Goal: Information Seeking & Learning: Learn about a topic

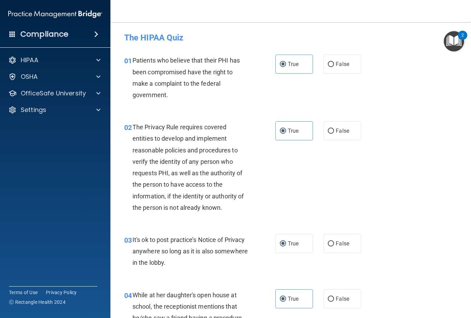
scroll to position [932, 0]
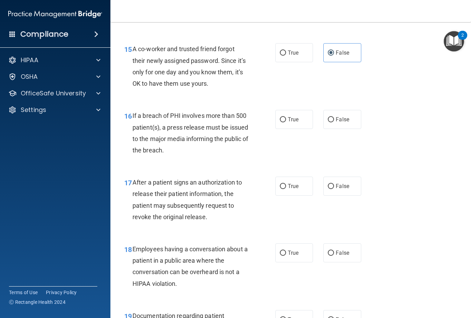
click at [431, 97] on div "15 A co-worker and trusted friend forgot their newly assigned password. Since i…" at bounding box center [290, 68] width 343 height 67
click at [178, 296] on div "18 Employees having a conversation about a patient in a public area where the c…" at bounding box center [290, 267] width 343 height 67
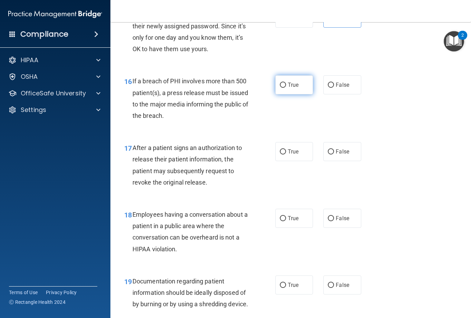
click at [305, 91] on label "True" at bounding box center [294, 84] width 38 height 19
click at [286, 88] on input "True" at bounding box center [283, 85] width 6 height 5
radio input "true"
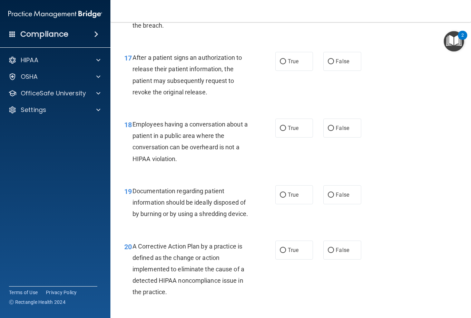
scroll to position [1070, 0]
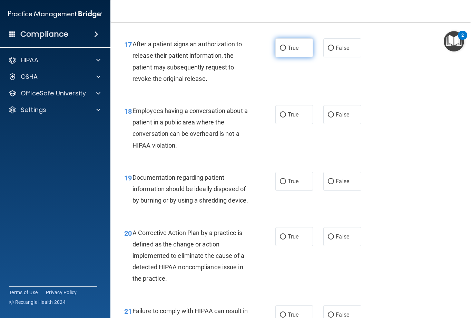
click at [287, 54] on label "True" at bounding box center [294, 47] width 38 height 19
click at [286, 51] on input "True" at bounding box center [283, 48] width 6 height 5
radio input "true"
click at [325, 296] on div "20 A Corrective Action Plan by a practice is defined as the change or action im…" at bounding box center [290, 257] width 343 height 78
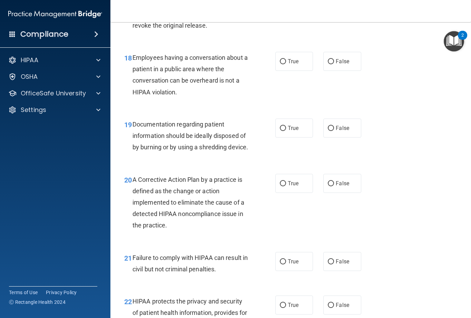
scroll to position [1139, 0]
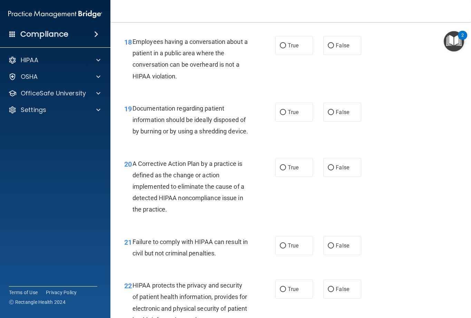
click at [30, 177] on accordion "HIPAA Documents and Policies Report an Incident Business Associates Emergency P…" at bounding box center [55, 139] width 111 height 178
click at [338, 50] on label "False" at bounding box center [342, 45] width 38 height 19
click at [334, 48] on input "False" at bounding box center [331, 45] width 6 height 5
radio input "true"
click at [295, 110] on span "True" at bounding box center [293, 112] width 11 height 7
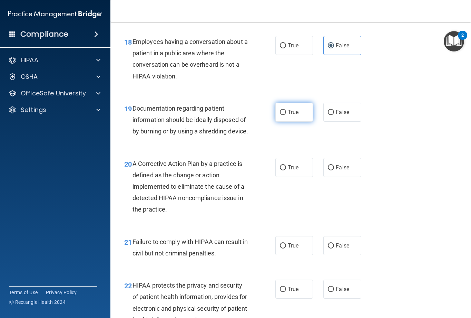
click at [286, 110] on input "True" at bounding box center [283, 112] width 6 height 5
radio input "true"
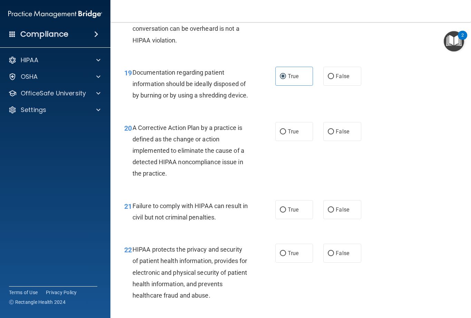
scroll to position [1208, 0]
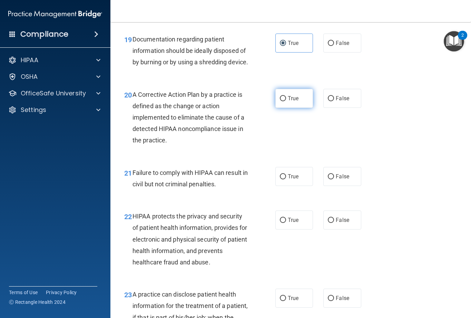
click at [293, 108] on label "True" at bounding box center [294, 98] width 38 height 19
click at [286, 101] on input "True" at bounding box center [283, 98] width 6 height 5
radio input "true"
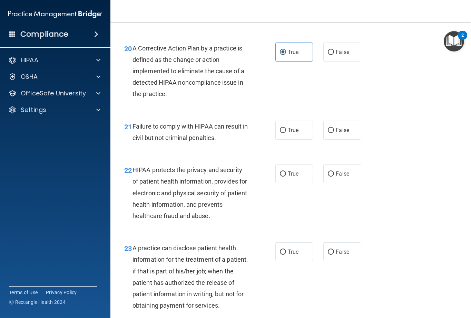
scroll to position [1277, 0]
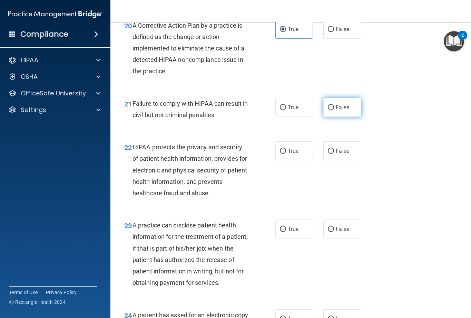
click at [341, 113] on label "False" at bounding box center [342, 107] width 38 height 19
click at [334, 110] on input "False" at bounding box center [331, 107] width 6 height 5
radio input "true"
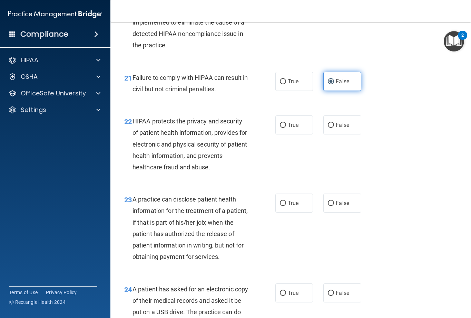
scroll to position [1346, 0]
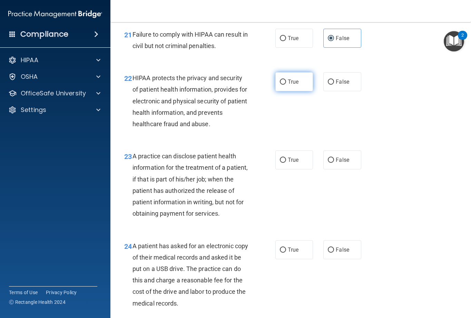
drag, startPoint x: 294, startPoint y: 89, endPoint x: 298, endPoint y: 89, distance: 4.2
click at [297, 89] on label "True" at bounding box center [294, 81] width 38 height 19
drag, startPoint x: 298, startPoint y: 89, endPoint x: 290, endPoint y: 104, distance: 16.5
click at [290, 104] on div "22 HIPAA protects the privacy and security of patient health information, provi…" at bounding box center [290, 103] width 343 height 78
click at [288, 91] on label "True" at bounding box center [294, 81] width 38 height 19
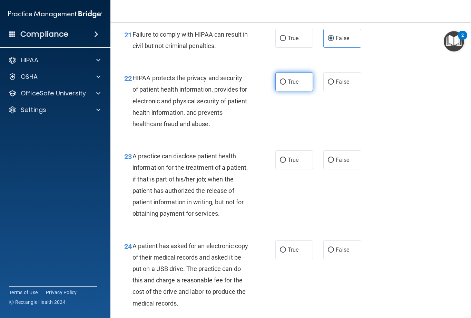
click at [286, 85] on input "True" at bounding box center [283, 81] width 6 height 5
radio input "true"
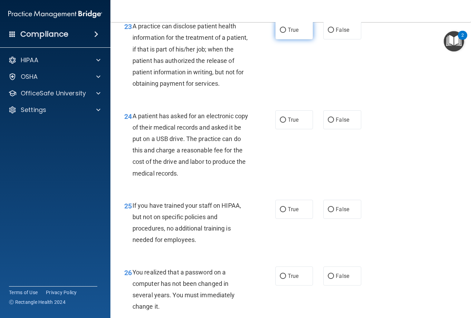
scroll to position [1484, 0]
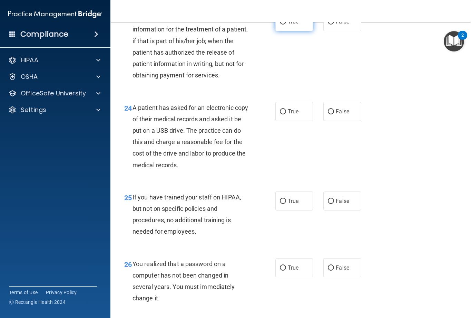
click at [291, 25] on span "True" at bounding box center [293, 21] width 11 height 7
click at [286, 25] on input "True" at bounding box center [283, 21] width 6 height 5
radio input "true"
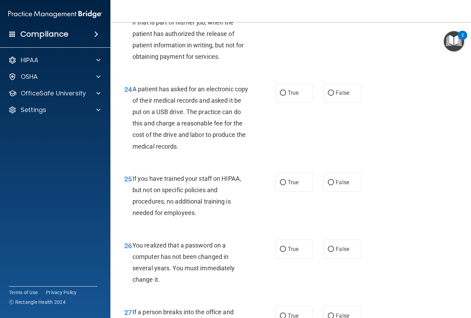
scroll to position [1519, 0]
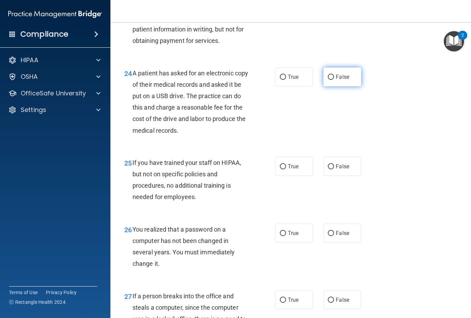
click at [336, 80] on span "False" at bounding box center [342, 77] width 13 height 7
click at [334, 80] on input "False" at bounding box center [331, 77] width 6 height 5
radio input "true"
click at [328, 169] on input "False" at bounding box center [331, 166] width 6 height 5
radio input "true"
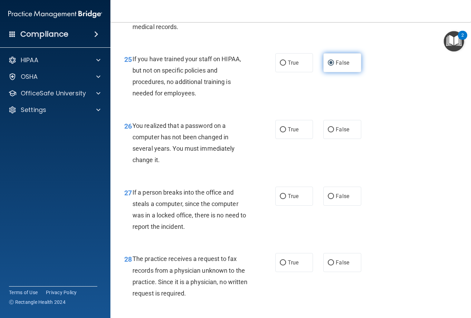
scroll to position [1657, 0]
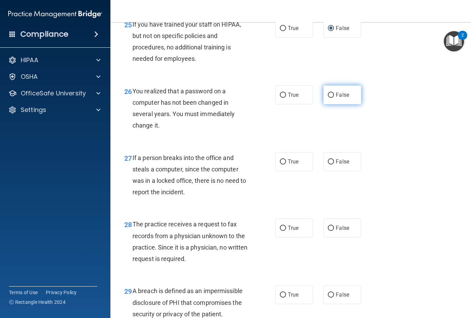
click at [342, 98] on span "False" at bounding box center [342, 94] width 13 height 7
click at [334, 98] on input "False" at bounding box center [331, 95] width 6 height 5
radio input "true"
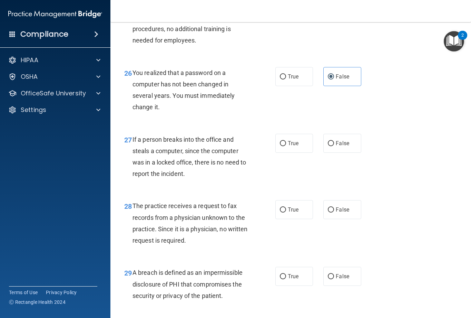
scroll to position [1692, 0]
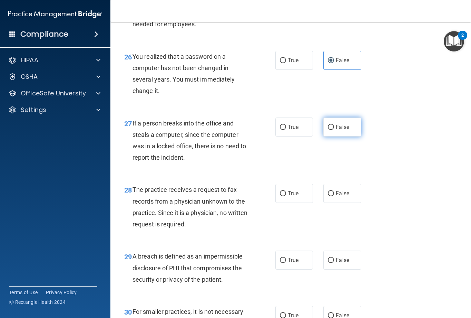
click at [329, 136] on label "False" at bounding box center [342, 126] width 38 height 19
click at [329, 130] on input "False" at bounding box center [331, 127] width 6 height 5
radio input "true"
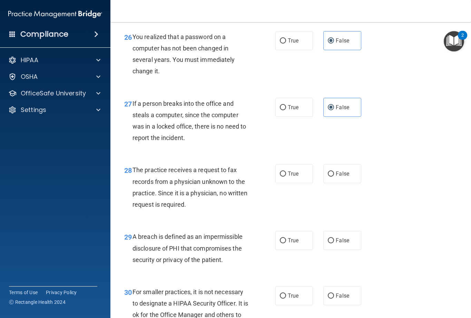
scroll to position [1726, 0]
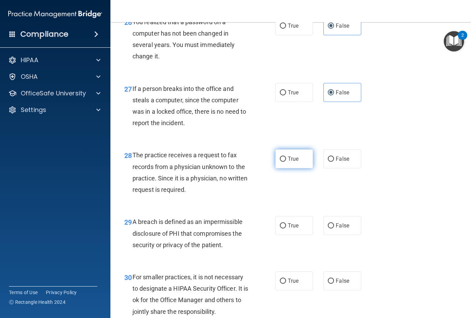
click at [299, 168] on label "True" at bounding box center [294, 158] width 38 height 19
click at [286, 162] on input "True" at bounding box center [283, 158] width 6 height 5
radio input "true"
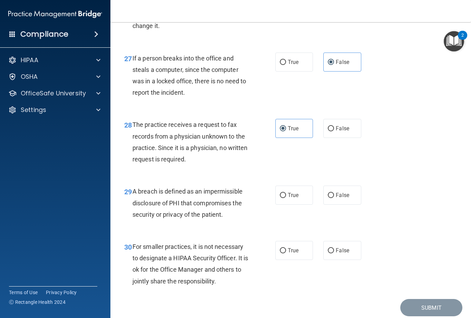
scroll to position [1795, 0]
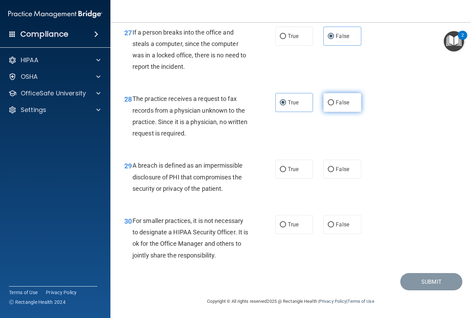
click at [330, 112] on label "False" at bounding box center [342, 102] width 38 height 19
click at [330, 105] on input "False" at bounding box center [331, 102] width 6 height 5
radio input "true"
radio input "false"
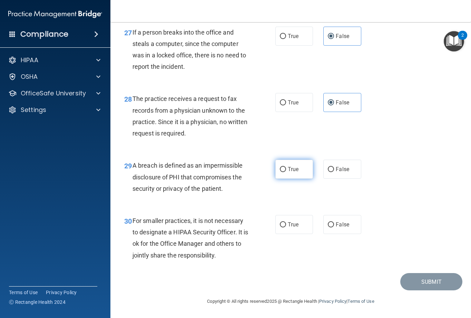
click at [278, 176] on label "True" at bounding box center [294, 168] width 38 height 19
click at [280, 172] on input "True" at bounding box center [283, 169] width 6 height 5
radio input "true"
click at [359, 225] on div "True False" at bounding box center [320, 224] width 91 height 19
click at [348, 223] on label "False" at bounding box center [342, 224] width 38 height 19
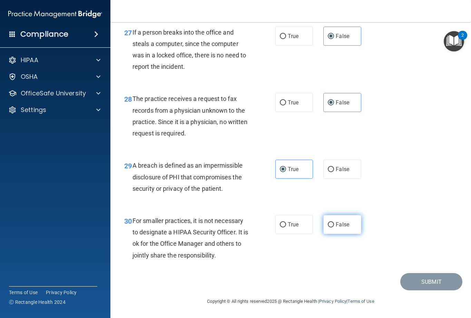
click at [334, 223] on input "False" at bounding box center [331, 224] width 6 height 5
radio input "true"
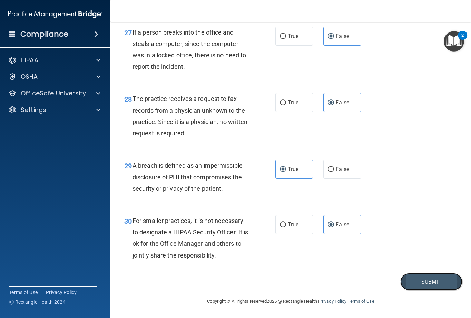
click at [430, 278] on button "Submit" at bounding box center [431, 282] width 62 height 18
click at [424, 281] on button "Submit" at bounding box center [431, 282] width 62 height 18
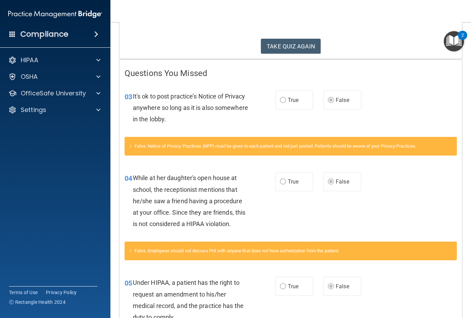
scroll to position [138, 0]
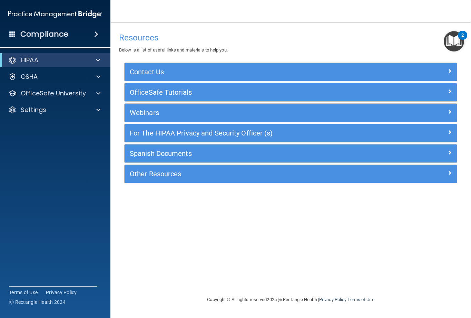
click at [71, 36] on div "Compliance" at bounding box center [55, 34] width 110 height 15
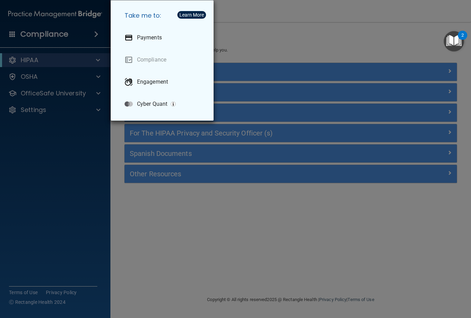
click at [287, 42] on div "Take me to: Payments Compliance Engagement Cyber Quant" at bounding box center [235, 159] width 471 height 318
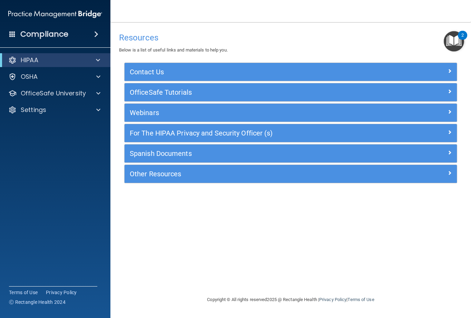
click at [456, 46] on img "Open Resource Center, 2 new notifications" at bounding box center [454, 41] width 20 height 20
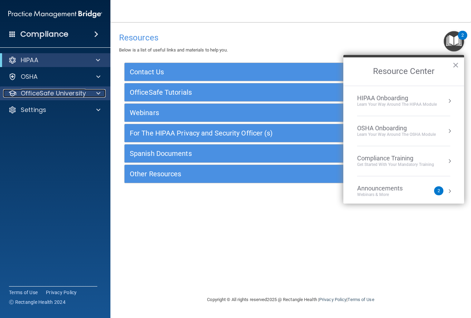
click at [43, 96] on p "OfficeSafe University" at bounding box center [53, 93] width 65 height 8
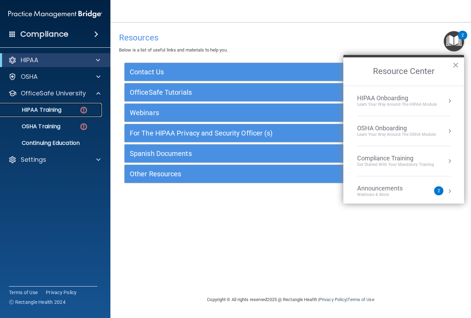
click at [61, 109] on p "HIPAA Training" at bounding box center [32, 109] width 57 height 7
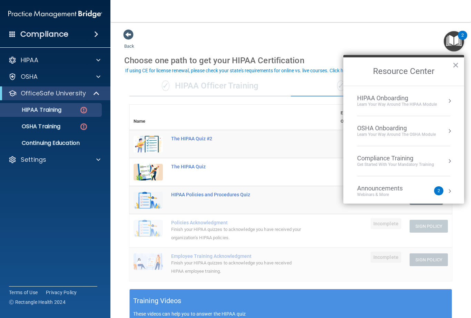
click at [323, 47] on div "Back Choose one path to get your HIPAA Certification ✓ HIPAA Officer Training ✓…" at bounding box center [290, 252] width 333 height 446
click at [367, 38] on div "Back Choose one path to get your HIPAA Certification ✓ HIPAA Officer Training ✓…" at bounding box center [290, 252] width 333 height 446
click at [456, 64] on button "×" at bounding box center [456, 64] width 7 height 11
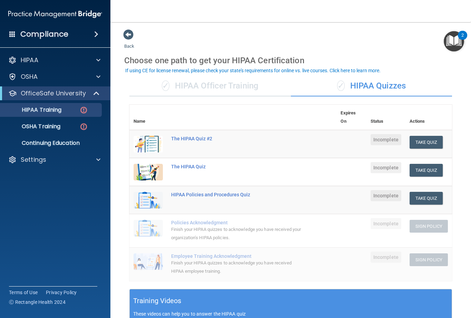
click at [174, 302] on h5 "Training Videos" at bounding box center [157, 300] width 48 height 12
click at [423, 143] on button "Take Quiz" at bounding box center [426, 142] width 33 height 13
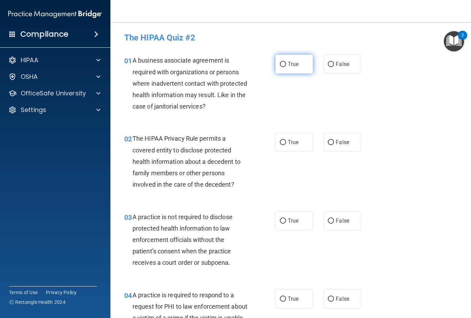
click at [280, 67] on label "True" at bounding box center [294, 64] width 38 height 19
click at [280, 67] on input "True" at bounding box center [283, 64] width 6 height 5
radio input "true"
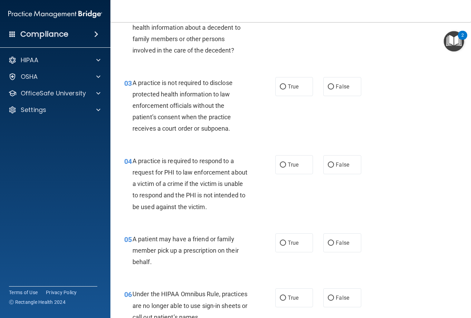
scroll to position [138, 0]
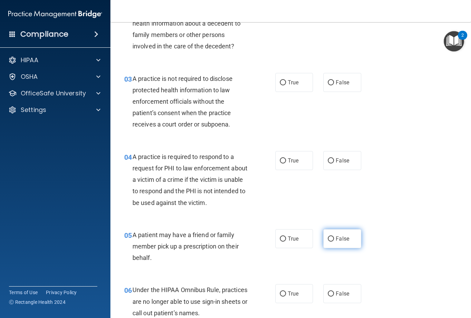
click at [325, 243] on label "False" at bounding box center [342, 238] width 38 height 19
click at [328, 241] on input "False" at bounding box center [331, 238] width 6 height 5
radio input "true"
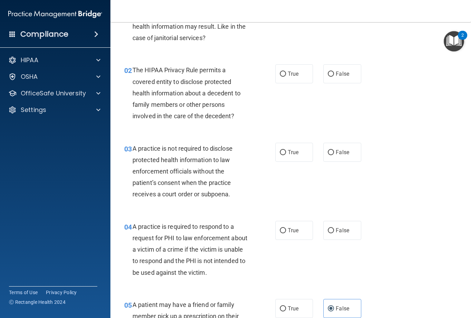
scroll to position [0, 0]
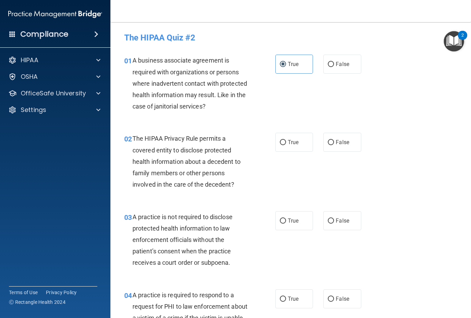
click at [189, 104] on span "A business associate agreement is required with organizations or persons where …" at bounding box center [190, 83] width 115 height 53
click at [188, 106] on span "A business associate agreement is required with organizations or persons where …" at bounding box center [190, 83] width 115 height 53
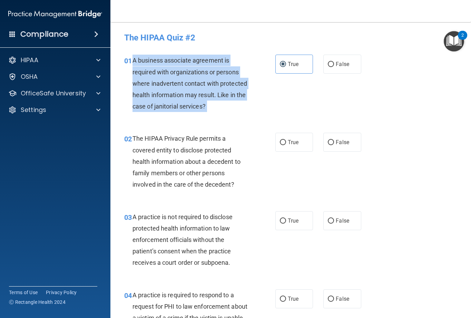
click at [188, 106] on span "A business associate agreement is required with organizations or persons where …" at bounding box center [190, 83] width 115 height 53
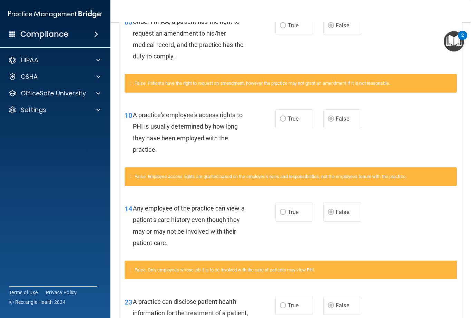
scroll to position [380, 0]
